Goal: Information Seeking & Learning: Learn about a topic

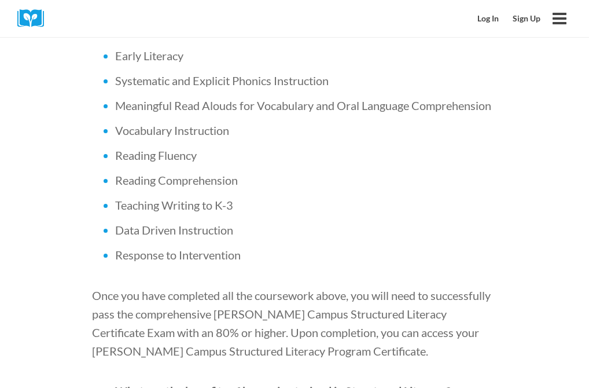
scroll to position [333, 0]
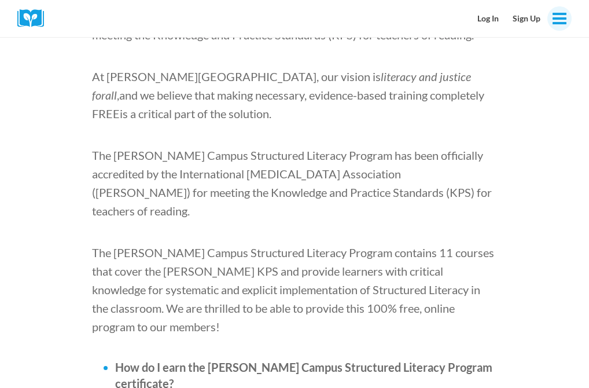
click at [557, 28] on button "Toggle Menu" at bounding box center [560, 18] width 24 height 24
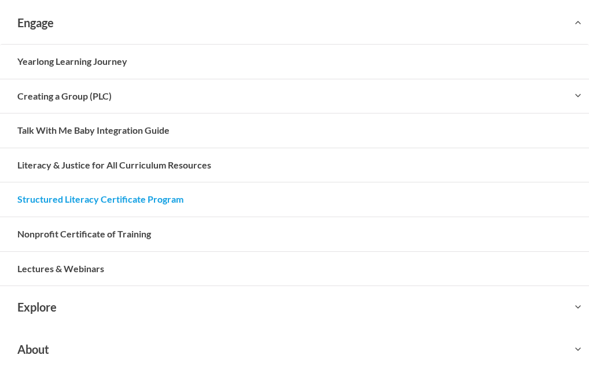
scroll to position [0, 0]
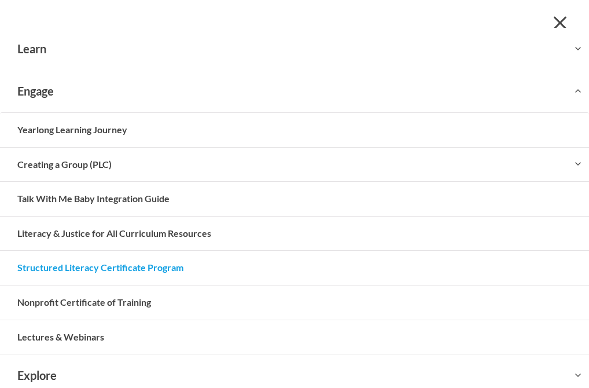
click at [144, 265] on link "Structured Literacy Certificate Program" at bounding box center [294, 268] width 589 height 34
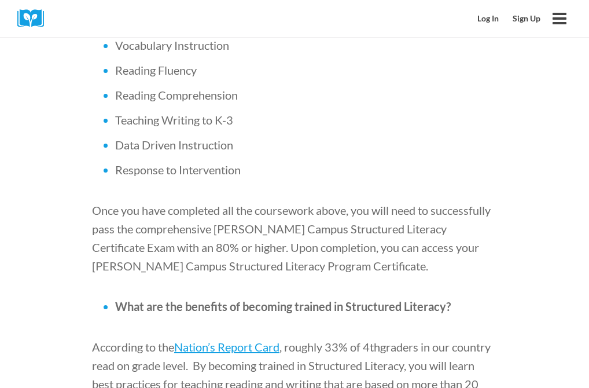
scroll to position [937, 0]
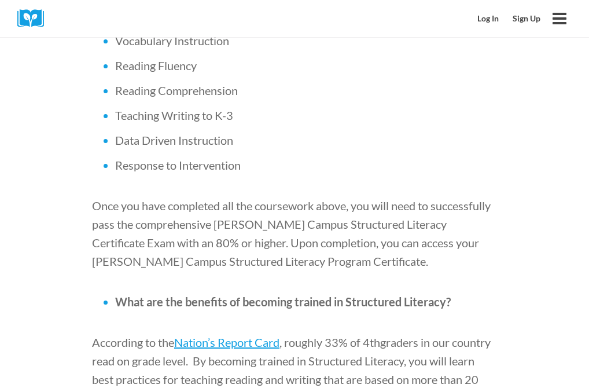
click at [340, 335] on span ", roughly 33% of 4" at bounding box center [325, 342] width 90 height 14
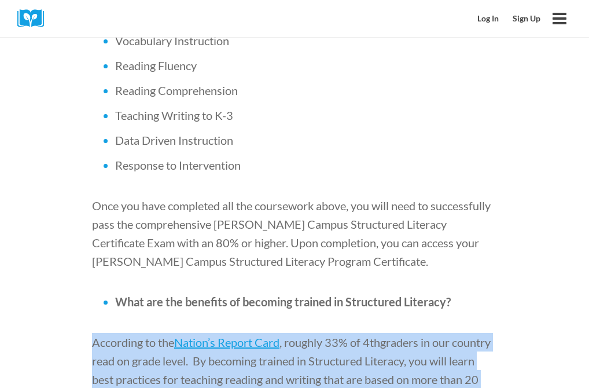
click at [340, 335] on span ", roughly 33% of 4" at bounding box center [325, 342] width 90 height 14
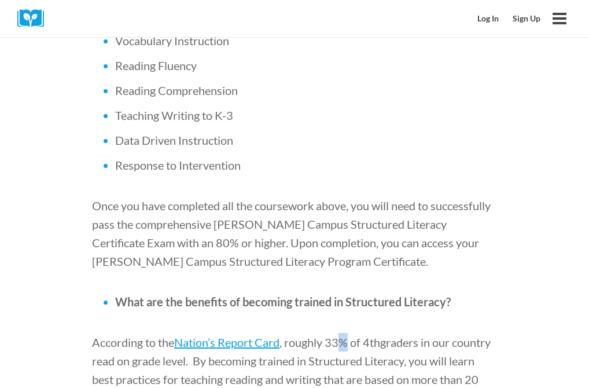
click at [340, 335] on span ", roughly 33% of 4" at bounding box center [325, 342] width 90 height 14
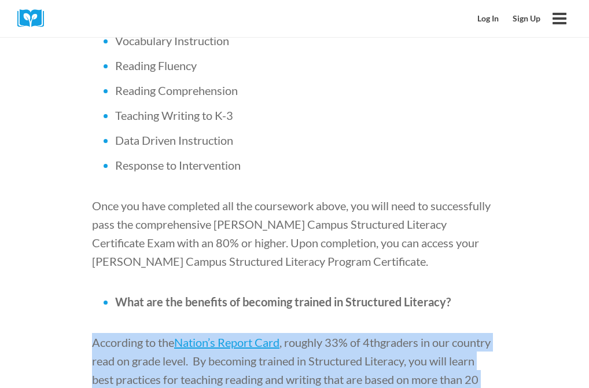
click at [340, 335] on span ", roughly 33% of 4" at bounding box center [325, 342] width 90 height 14
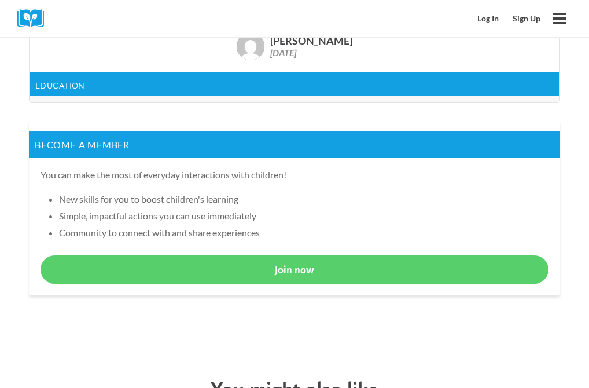
scroll to position [2005, 0]
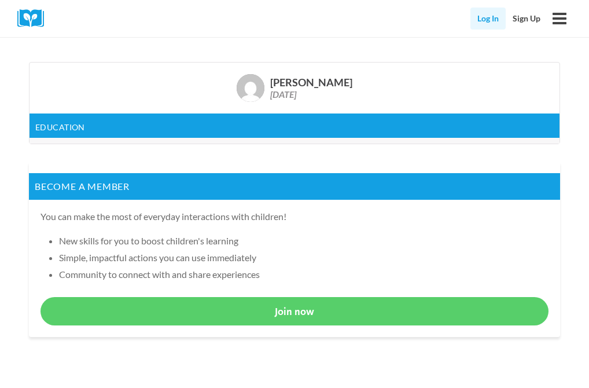
click at [490, 21] on link "Log In" at bounding box center [488, 19] width 35 height 22
